Goal: Task Accomplishment & Management: Complete application form

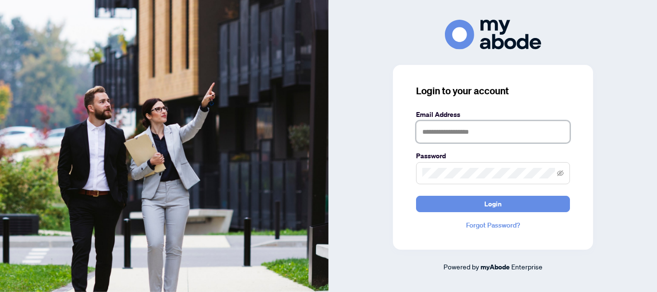
click at [468, 135] on input "text" at bounding box center [493, 132] width 154 height 22
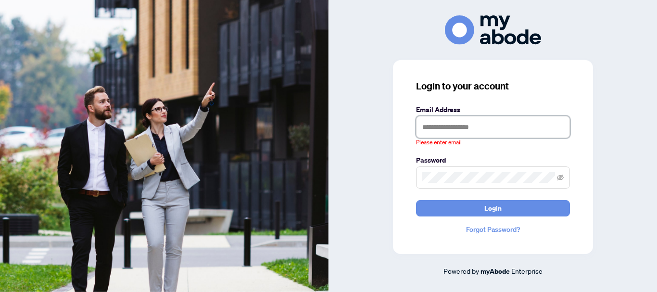
type input "**********"
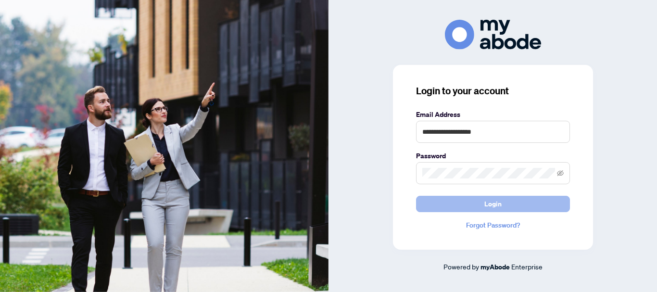
click at [501, 205] on span "Login" at bounding box center [492, 203] width 17 height 15
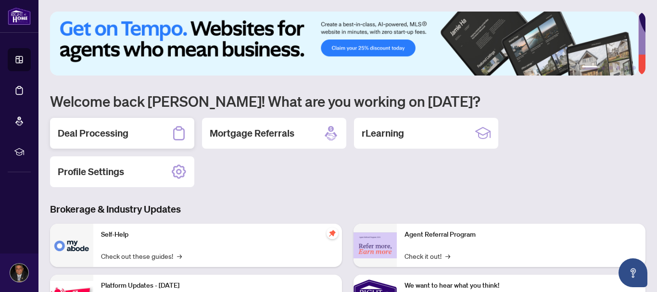
click at [133, 130] on div "Deal Processing" at bounding box center [122, 133] width 144 height 31
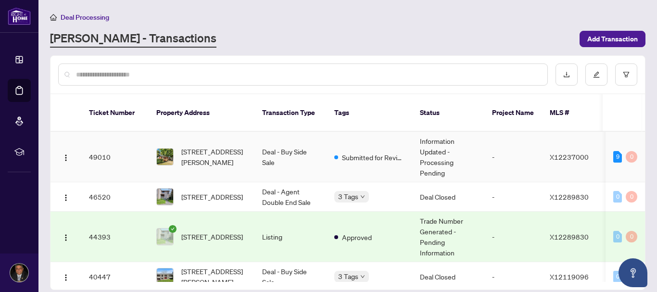
click at [106, 143] on td "49010" at bounding box center [114, 157] width 67 height 50
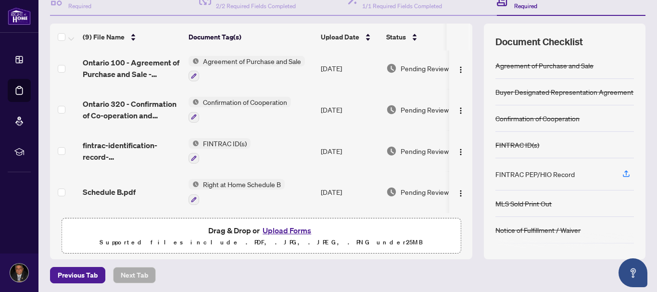
scroll to position [111, 0]
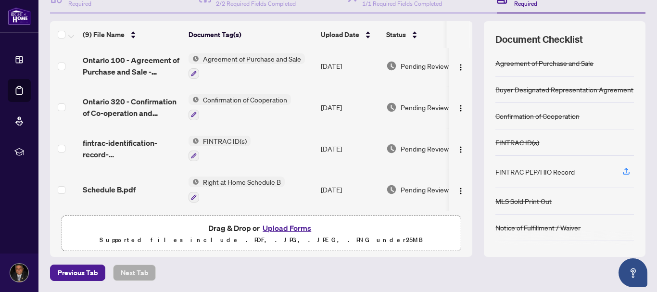
click at [282, 224] on button "Upload Forms" at bounding box center [287, 228] width 54 height 13
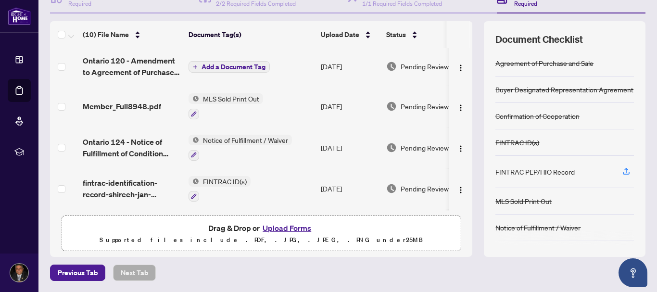
scroll to position [0, 0]
click at [238, 69] on span "Add a Document Tag" at bounding box center [233, 67] width 64 height 7
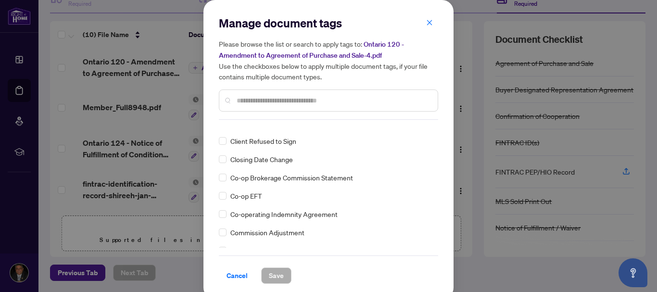
scroll to position [414, 0]
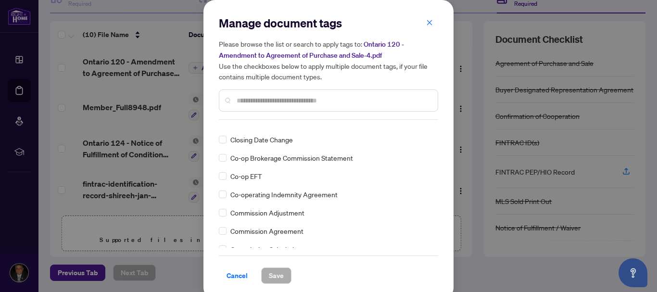
click at [281, 97] on input "text" at bounding box center [333, 100] width 193 height 11
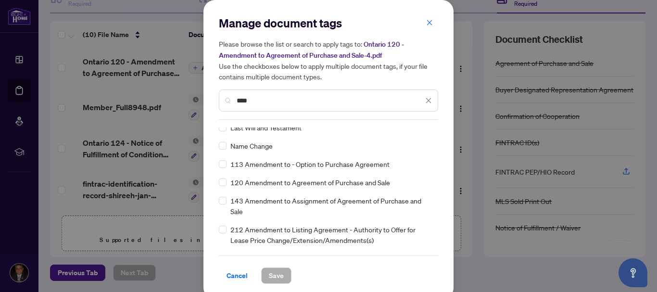
scroll to position [0, 0]
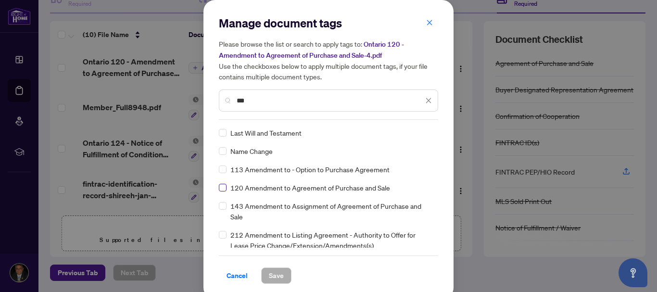
type input "***"
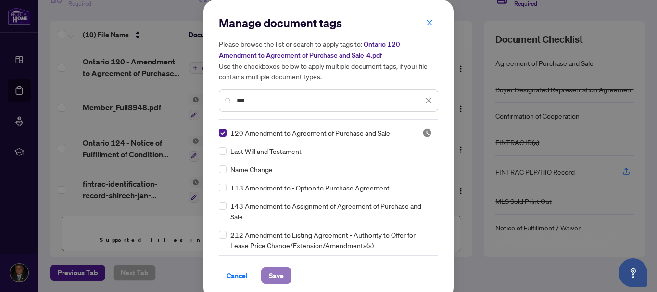
click at [269, 272] on span "Save" at bounding box center [276, 275] width 15 height 15
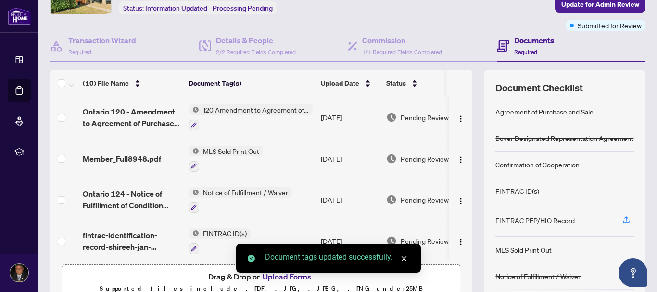
scroll to position [32, 0]
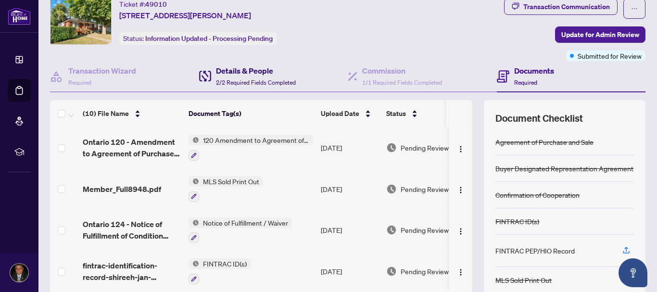
click at [232, 75] on h4 "Details & People" at bounding box center [256, 71] width 80 height 12
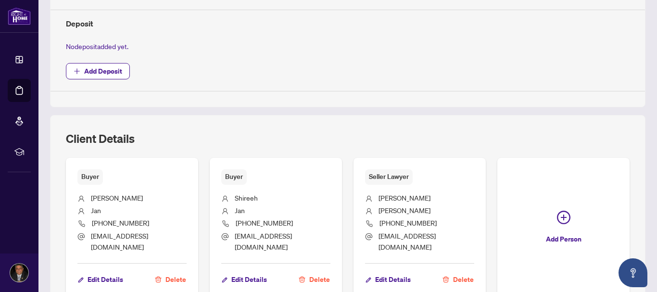
scroll to position [367, 0]
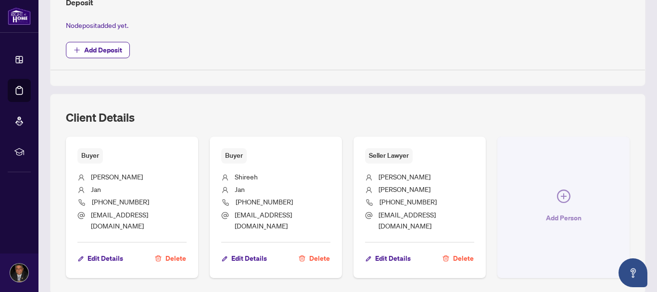
click at [561, 211] on span "Add Person" at bounding box center [564, 217] width 36 height 15
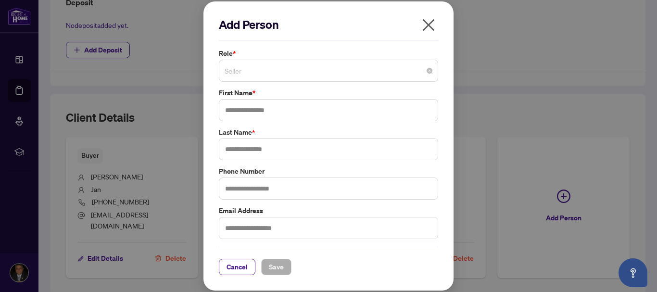
click at [416, 78] on span "Seller" at bounding box center [329, 71] width 208 height 18
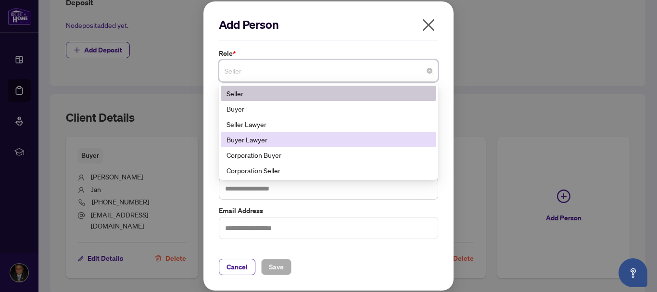
click at [371, 134] on div "Buyer Lawyer" at bounding box center [328, 139] width 204 height 11
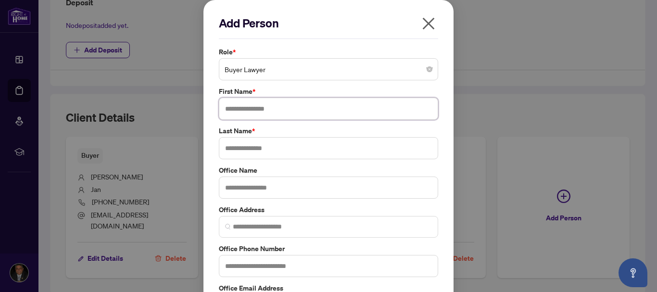
click at [320, 102] on input "text" at bounding box center [328, 109] width 219 height 22
type input "********"
click at [276, 147] on input "text" at bounding box center [328, 148] width 219 height 22
type input "*******"
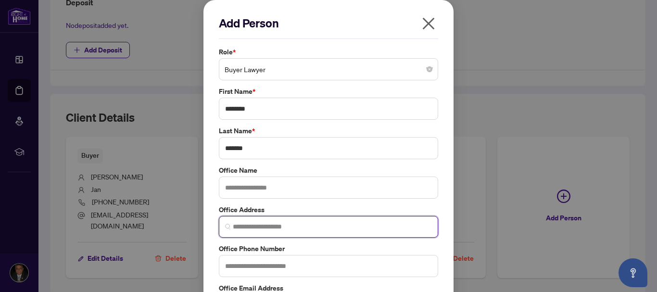
click at [256, 224] on input "search" at bounding box center [332, 227] width 199 height 10
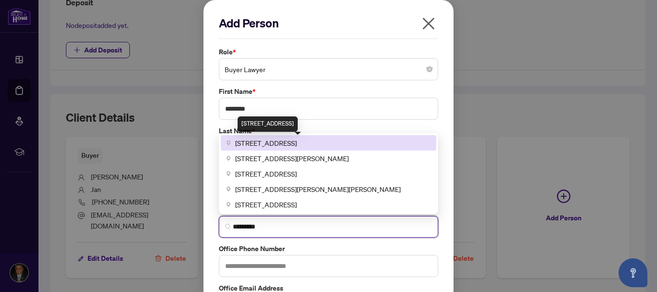
click at [282, 140] on span "2038 Black Friars Road, Ottawa, ON, Canada" at bounding box center [266, 143] width 62 height 11
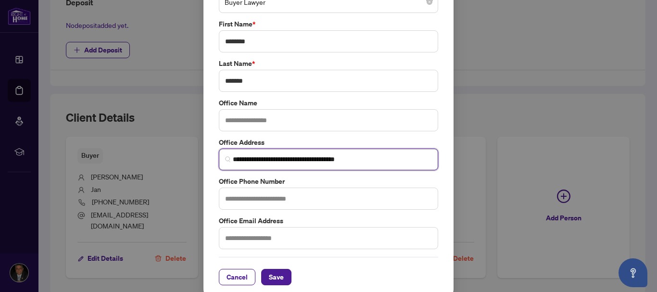
scroll to position [76, 0]
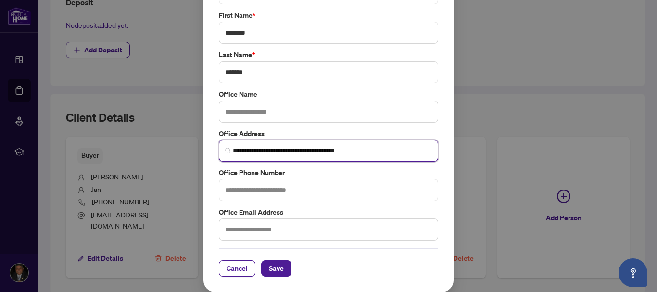
type input "**********"
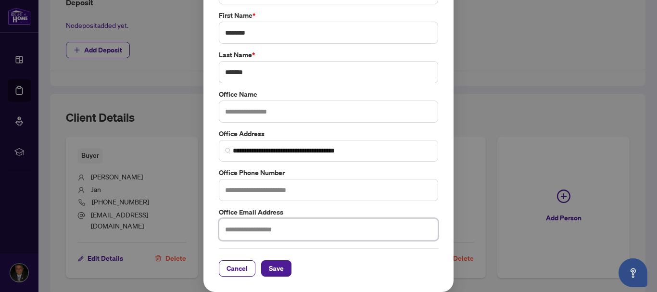
click at [335, 226] on input "text" at bounding box center [328, 229] width 219 height 22
type input "**********"
click at [271, 113] on input "text" at bounding box center [328, 111] width 219 height 22
click at [258, 184] on input "text" at bounding box center [328, 190] width 219 height 22
type input "**********"
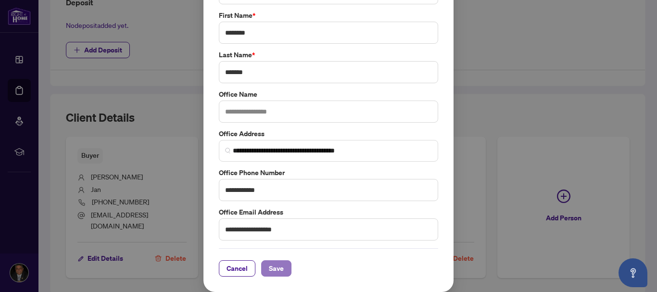
click at [281, 264] on button "Save" at bounding box center [276, 268] width 30 height 16
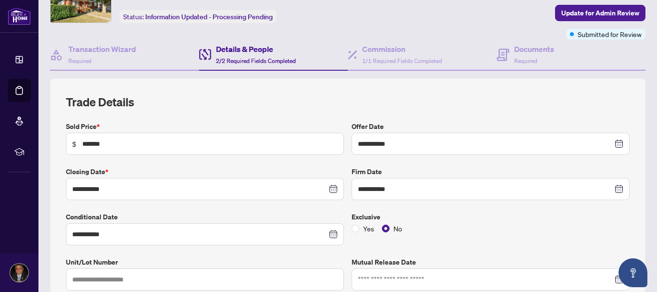
scroll to position [41, 0]
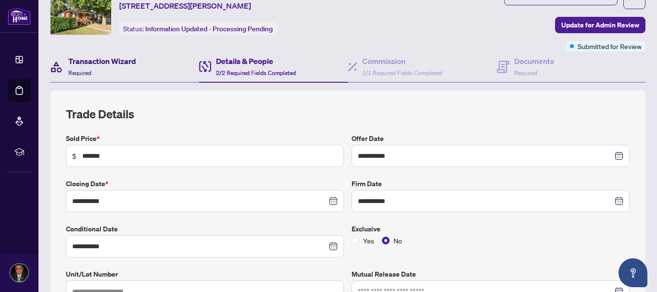
click at [127, 63] on h4 "Transaction Wizard" at bounding box center [102, 61] width 68 height 12
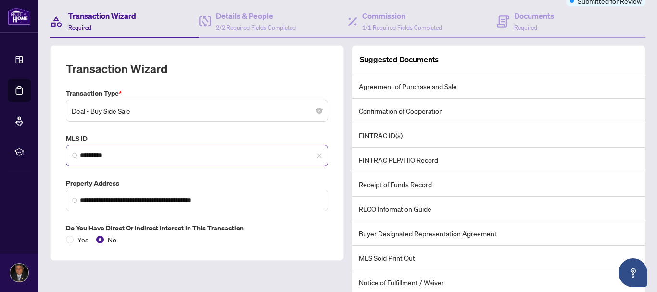
scroll to position [125, 0]
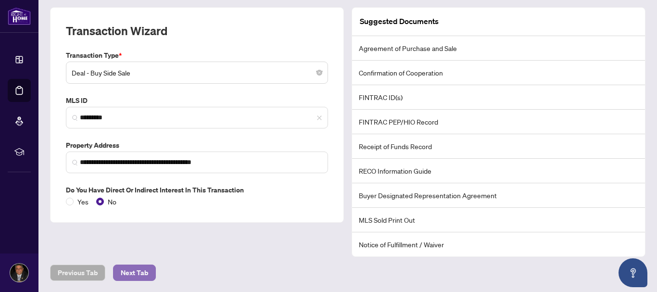
click at [131, 269] on span "Next Tab" at bounding box center [134, 272] width 27 height 15
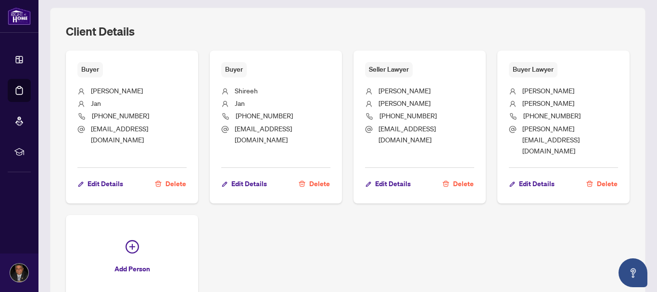
scroll to position [483, 0]
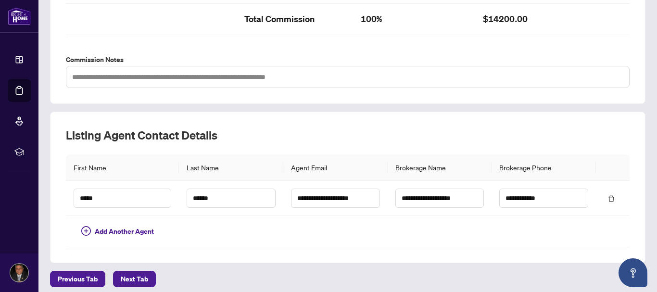
scroll to position [343, 0]
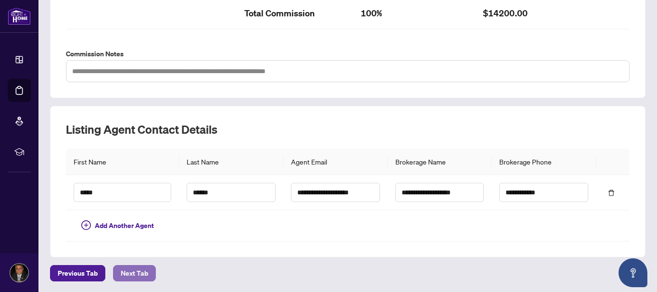
click at [139, 272] on span "Next Tab" at bounding box center [134, 272] width 27 height 15
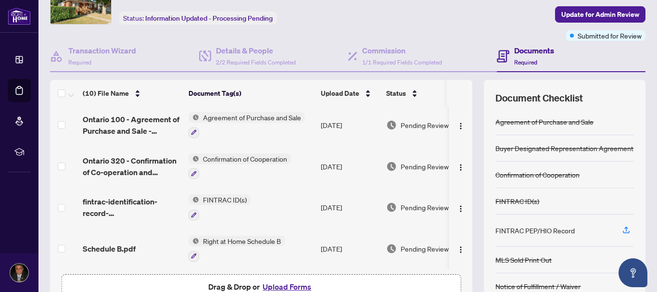
scroll to position [60, 0]
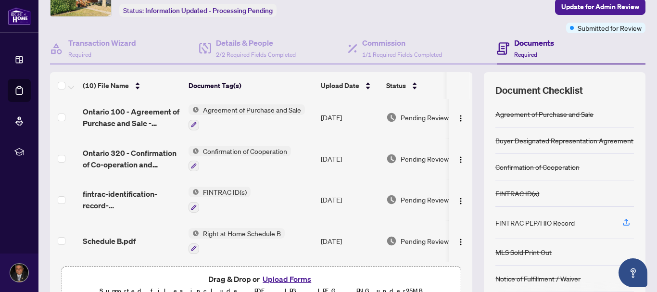
click at [242, 264] on div "(10) File Name Document Tag(s) Upload Date Status Ontario 120 - Amendment to Ag…" at bounding box center [261, 190] width 422 height 236
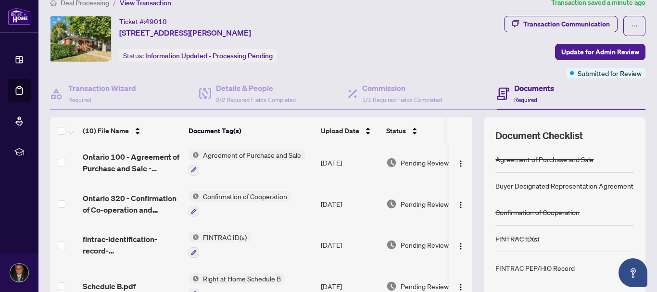
scroll to position [0, 0]
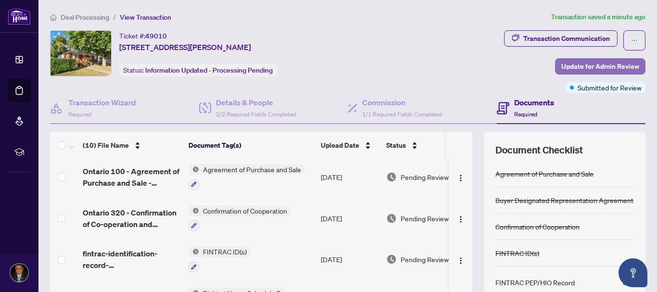
click at [612, 63] on span "Update for Admin Review" at bounding box center [600, 66] width 78 height 15
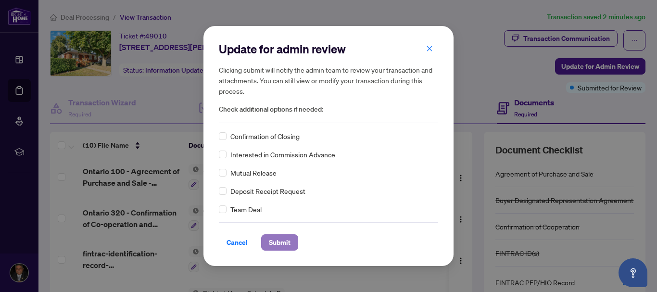
click at [268, 238] on button "Submit" at bounding box center [279, 242] width 37 height 16
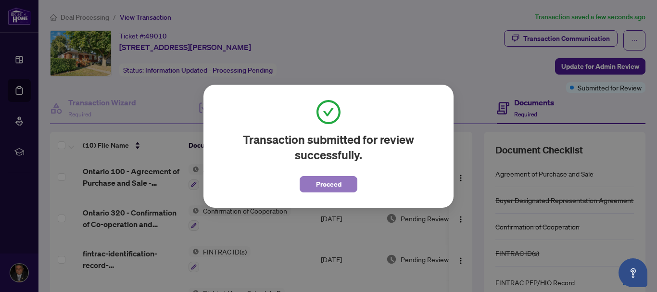
click at [336, 181] on span "Proceed" at bounding box center [328, 183] width 25 height 15
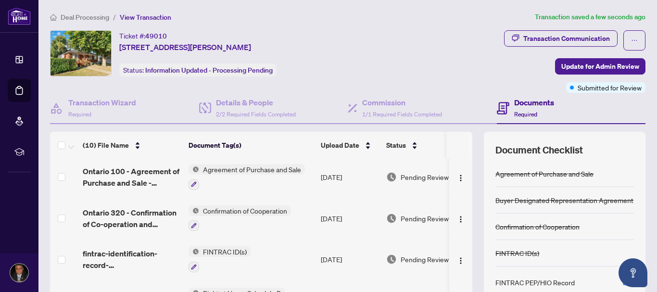
click at [79, 16] on span "Deal Processing" at bounding box center [85, 17] width 49 height 9
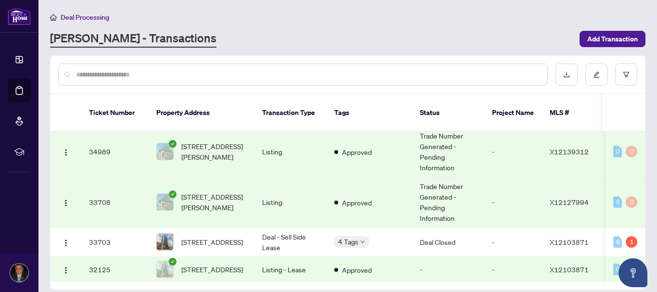
scroll to position [170, 0]
click at [420, 37] on div "RAHR - Transactions" at bounding box center [312, 38] width 524 height 17
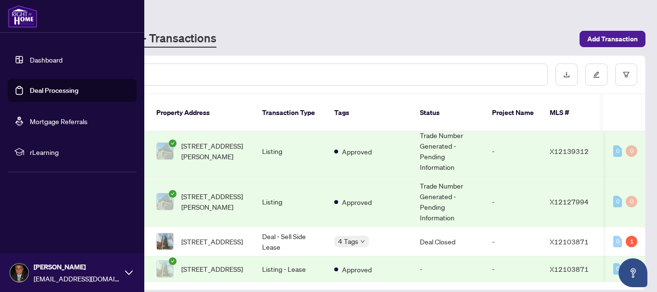
click at [25, 21] on img at bounding box center [23, 16] width 30 height 23
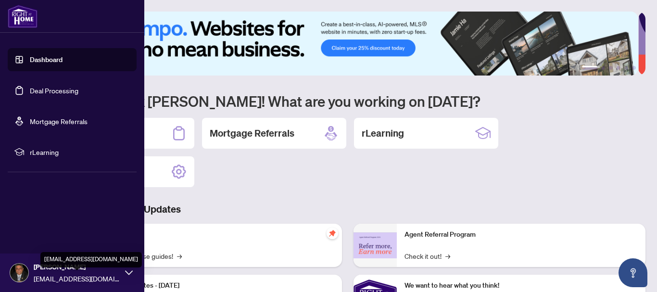
click at [96, 280] on span "karimm7860@gmail.com" at bounding box center [77, 278] width 87 height 11
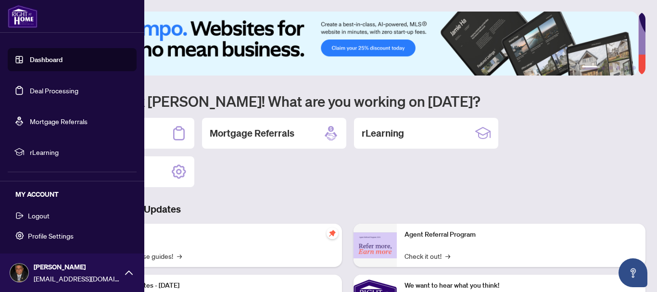
click at [44, 216] on span "Logout" at bounding box center [39, 215] width 22 height 15
